Goal: Check status: Check status

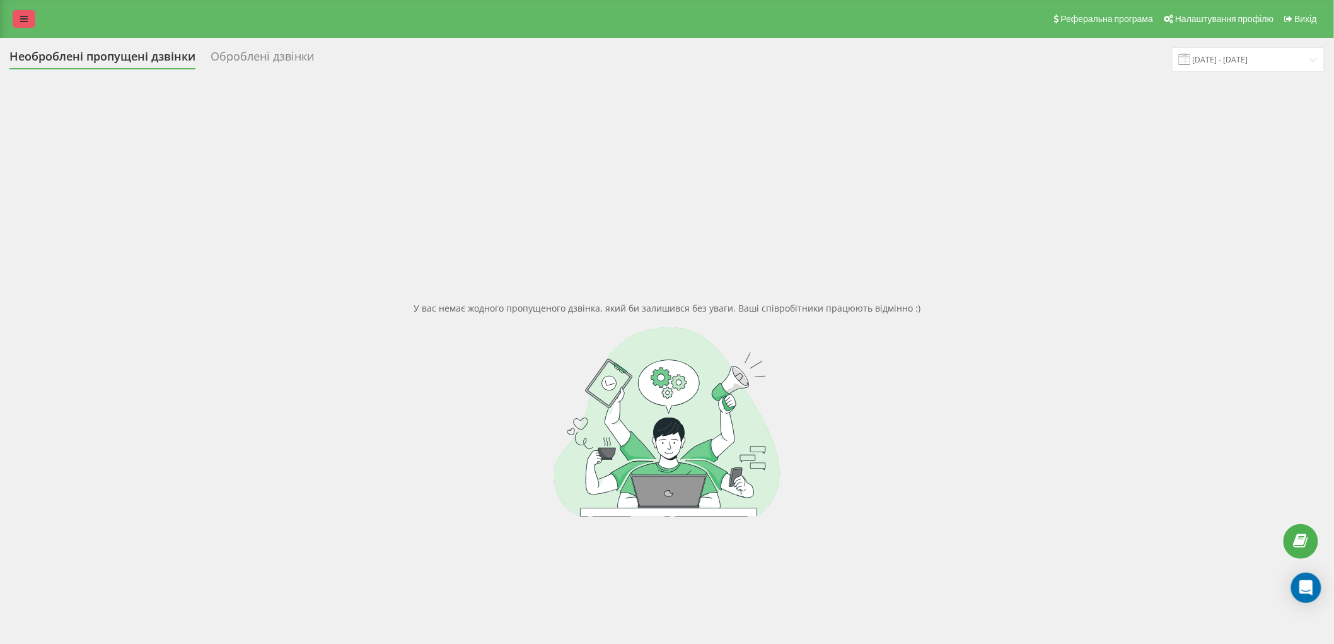
click at [32, 26] on link at bounding box center [24, 19] width 23 height 18
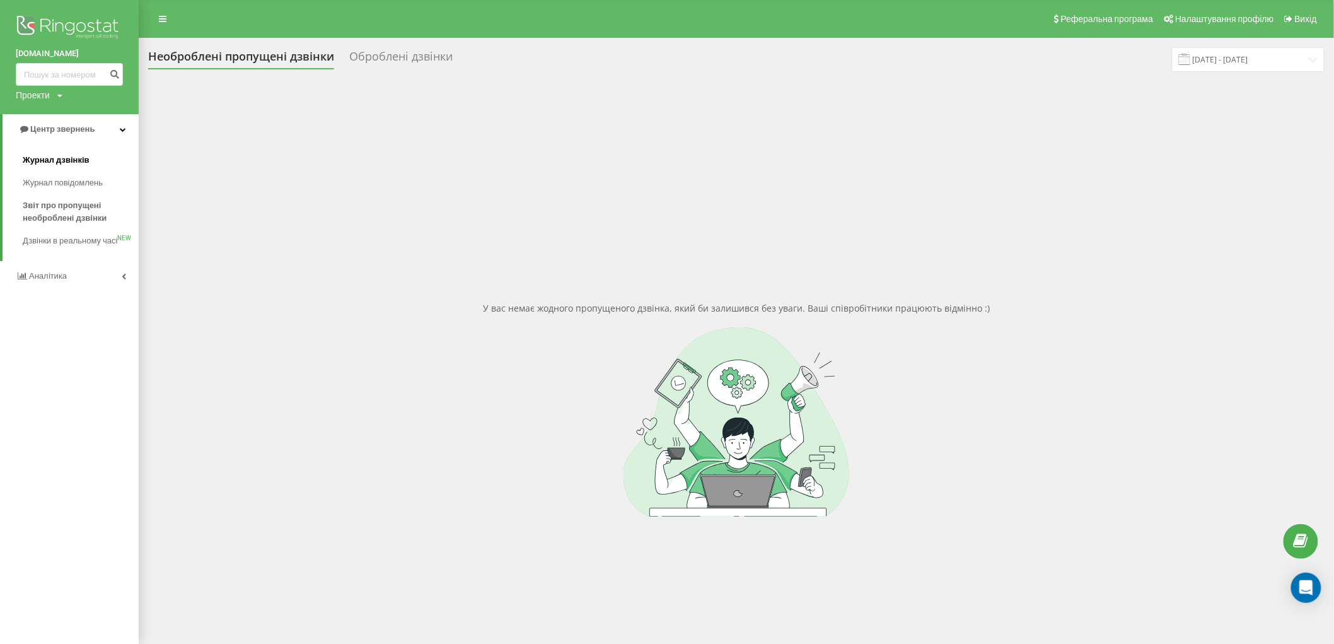
click at [65, 165] on span "Журнал дзвінків" at bounding box center [56, 160] width 67 height 13
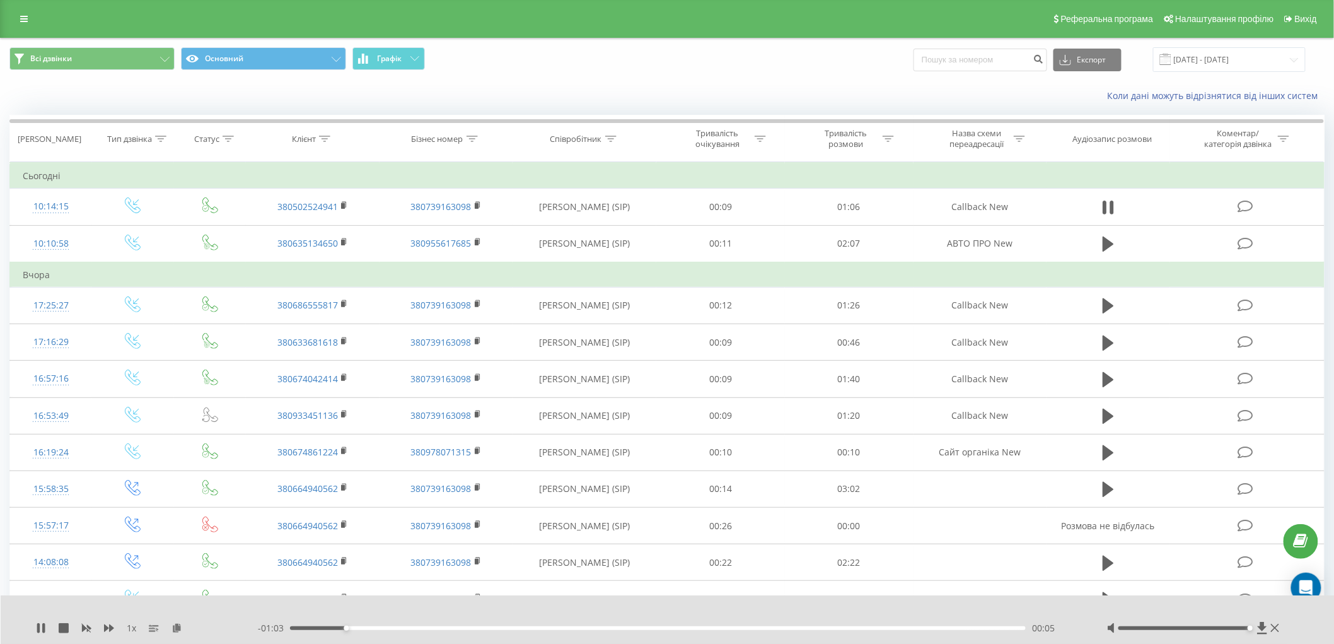
drag, startPoint x: 1182, startPoint y: 627, endPoint x: 1249, endPoint y: 637, distance: 67.0
click at [1249, 637] on div "1 x - 01:03 00:05 00:05" at bounding box center [668, 619] width 1334 height 49
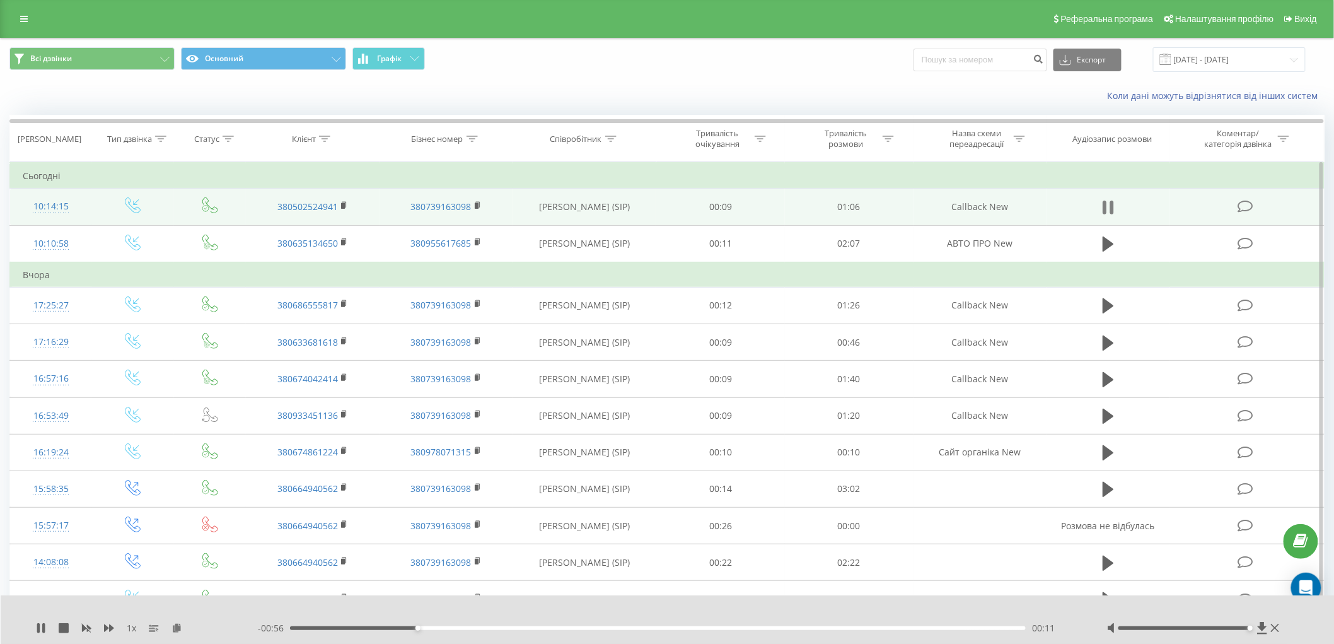
click at [1111, 209] on icon at bounding box center [1113, 208] width 4 height 14
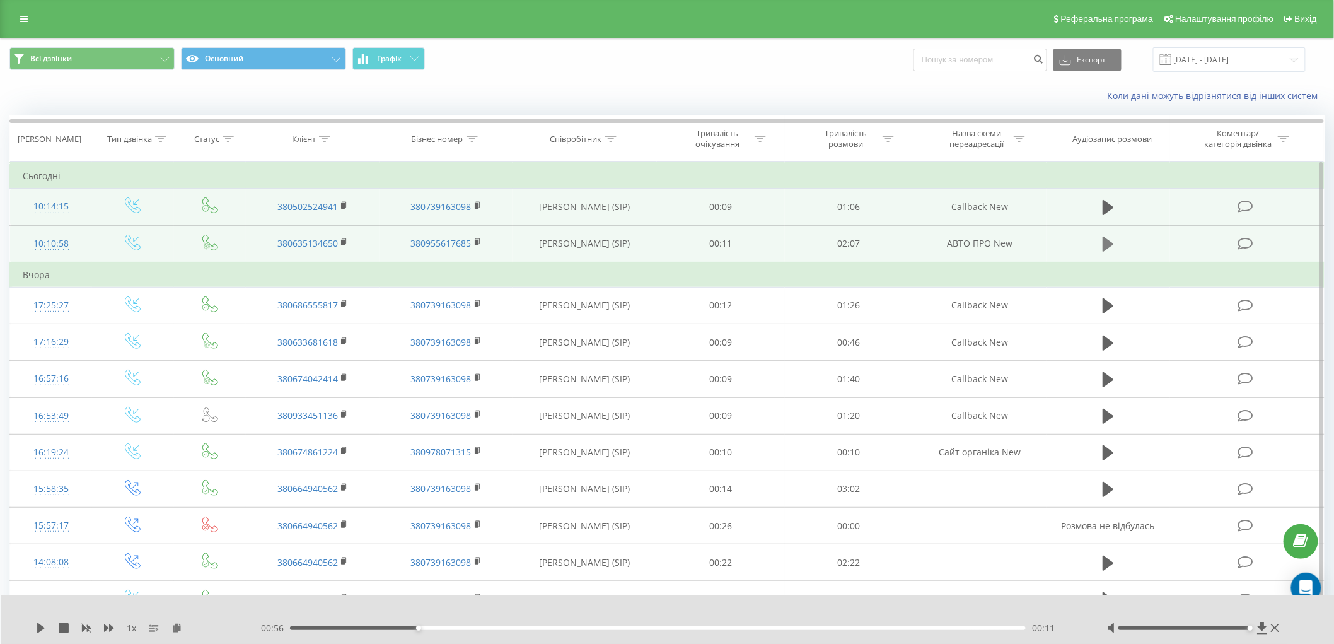
click at [1103, 242] on icon at bounding box center [1108, 244] width 11 height 18
click at [351, 629] on div "00:10" at bounding box center [658, 628] width 736 height 4
drag, startPoint x: 353, startPoint y: 628, endPoint x: 368, endPoint y: 626, distance: 15.3
click at [368, 626] on div "00:13" at bounding box center [658, 628] width 736 height 4
click at [45, 629] on icon at bounding box center [43, 628] width 3 height 10
